Goal: Transaction & Acquisition: Purchase product/service

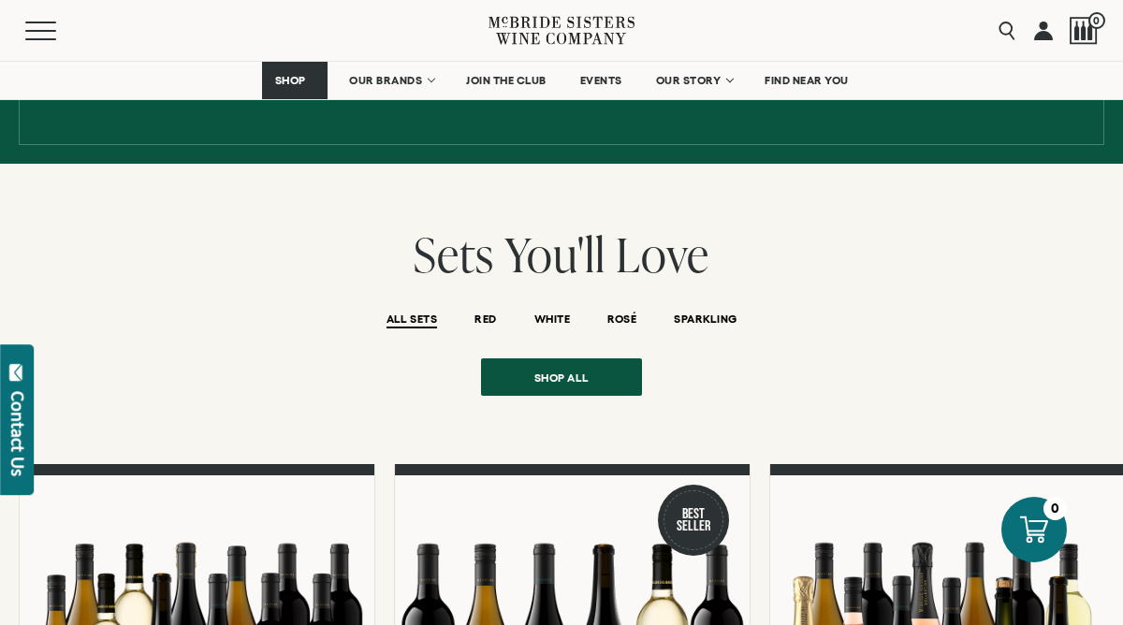
scroll to position [1306, 0]
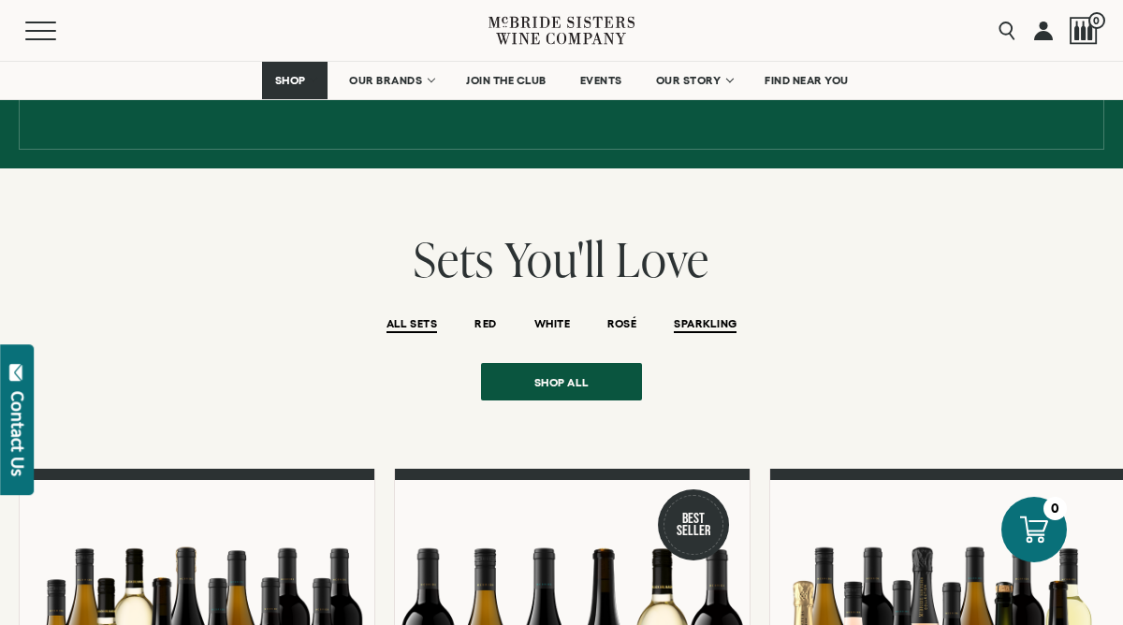
click at [701, 317] on span "SPARKLING" at bounding box center [705, 325] width 63 height 16
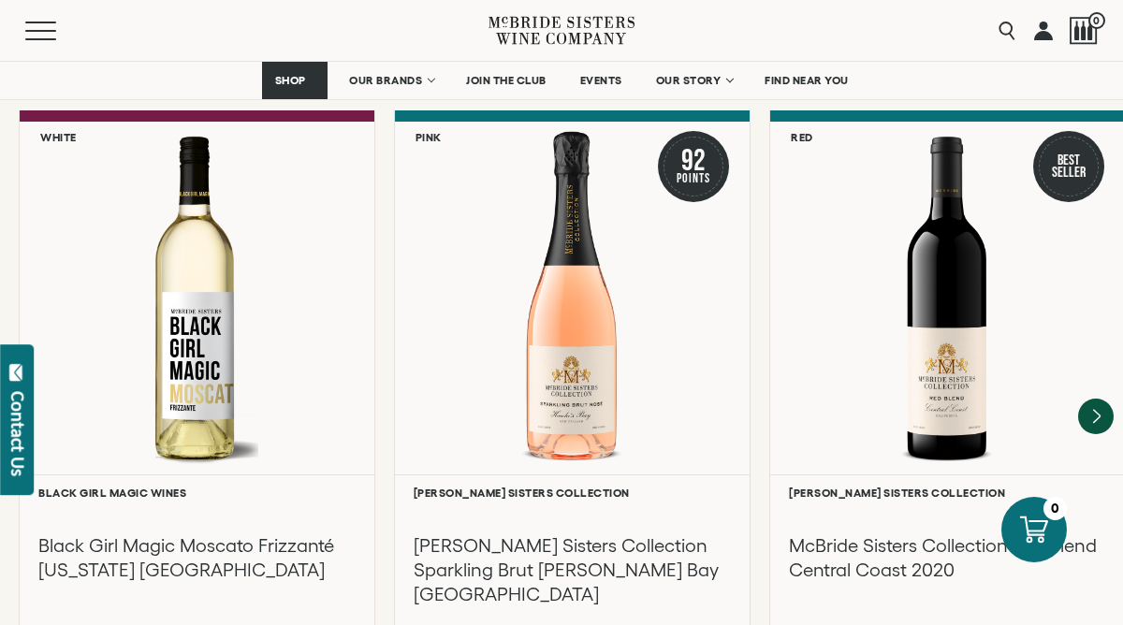
scroll to position [4087, 0]
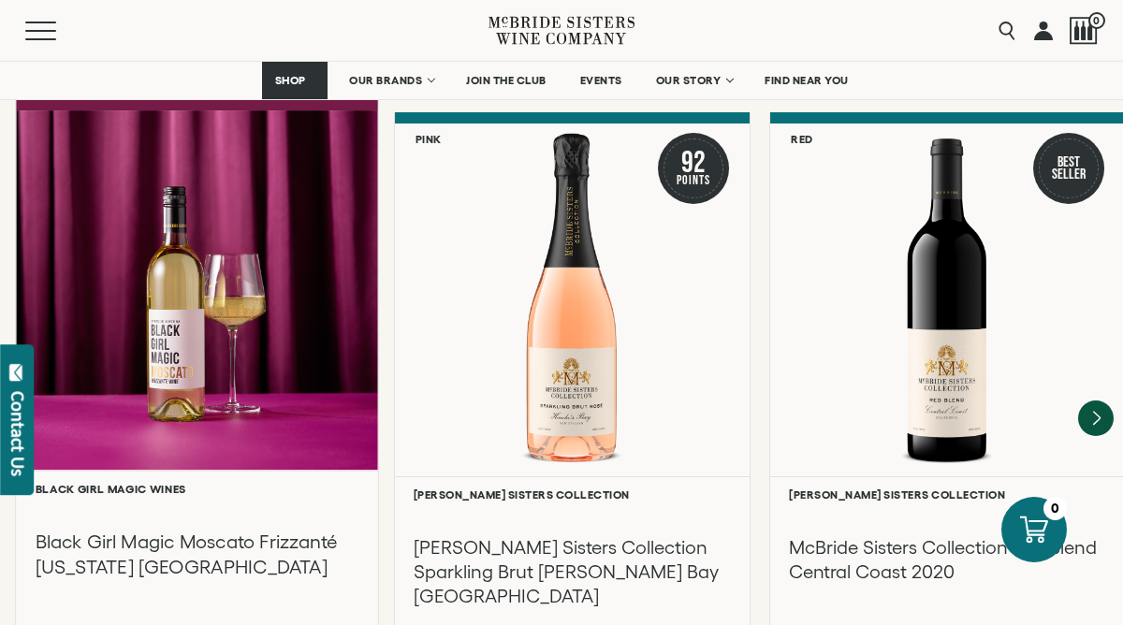
click at [194, 365] on div at bounding box center [197, 290] width 362 height 360
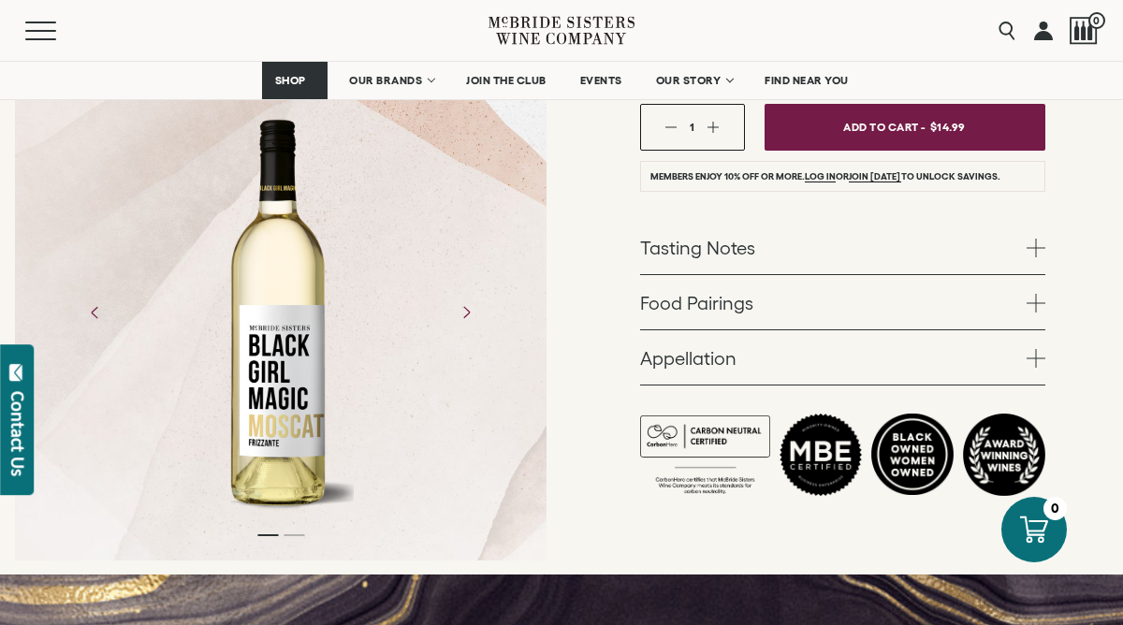
scroll to position [624, 0]
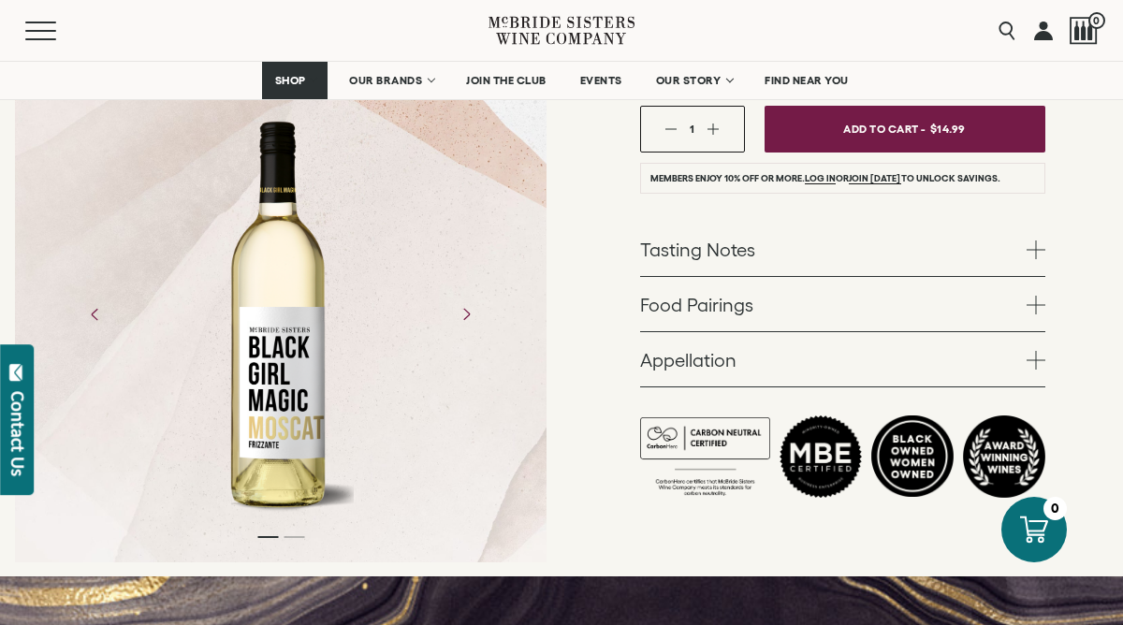
click at [1037, 240] on span at bounding box center [1035, 249] width 19 height 19
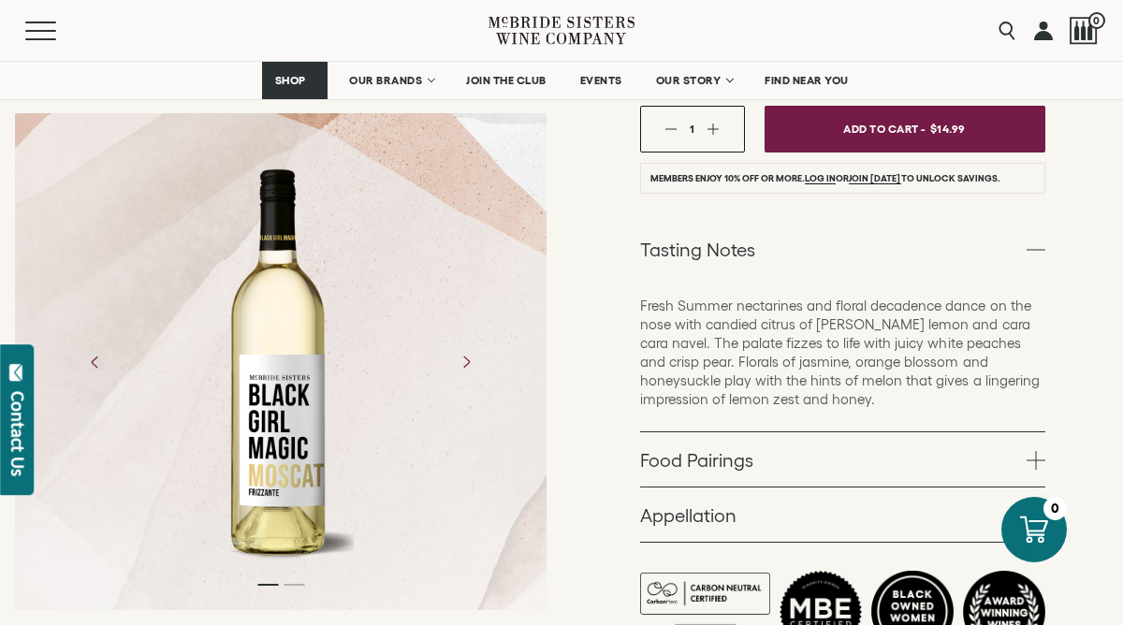
click at [925, 432] on link "Food Pairings" at bounding box center [842, 459] width 405 height 54
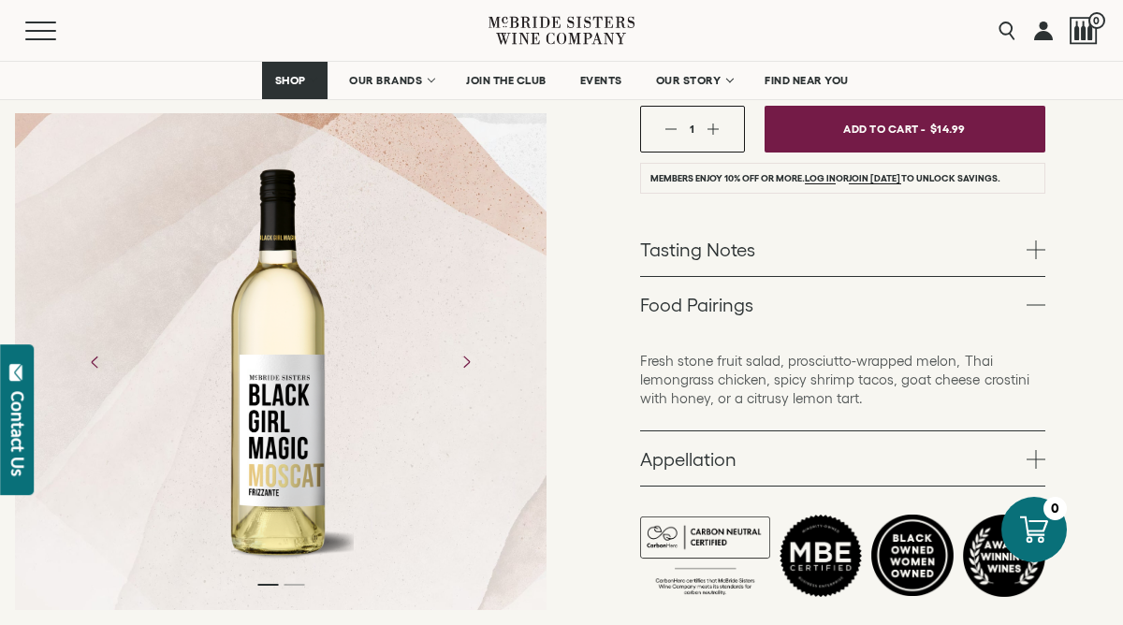
click at [925, 431] on link "Appellation" at bounding box center [842, 458] width 405 height 54
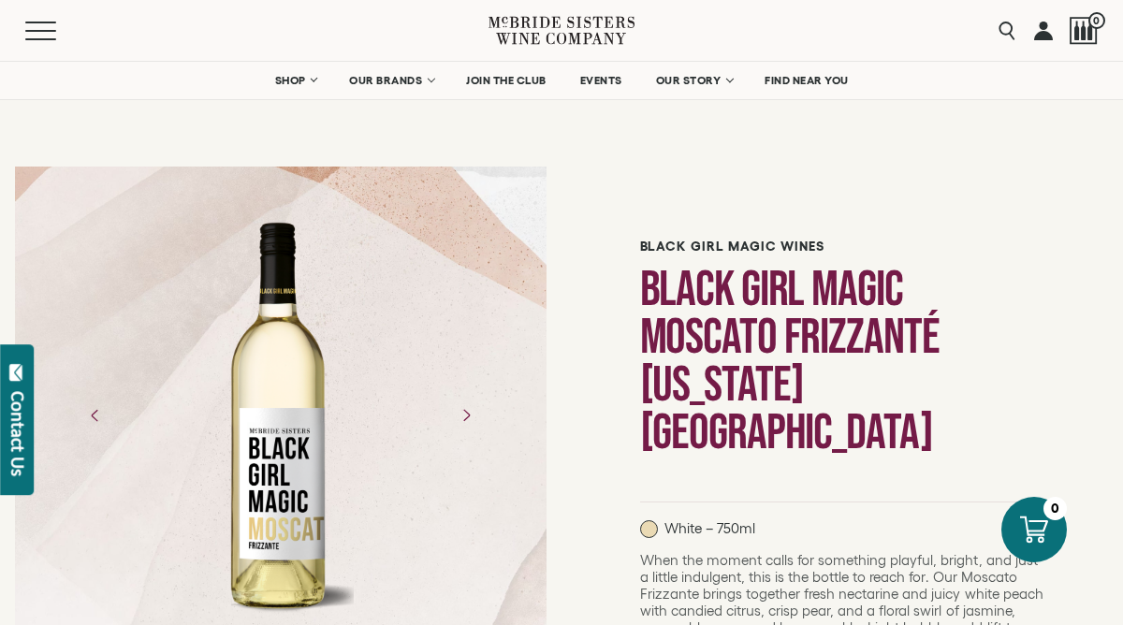
scroll to position [0, 0]
